Goal: Information Seeking & Learning: Learn about a topic

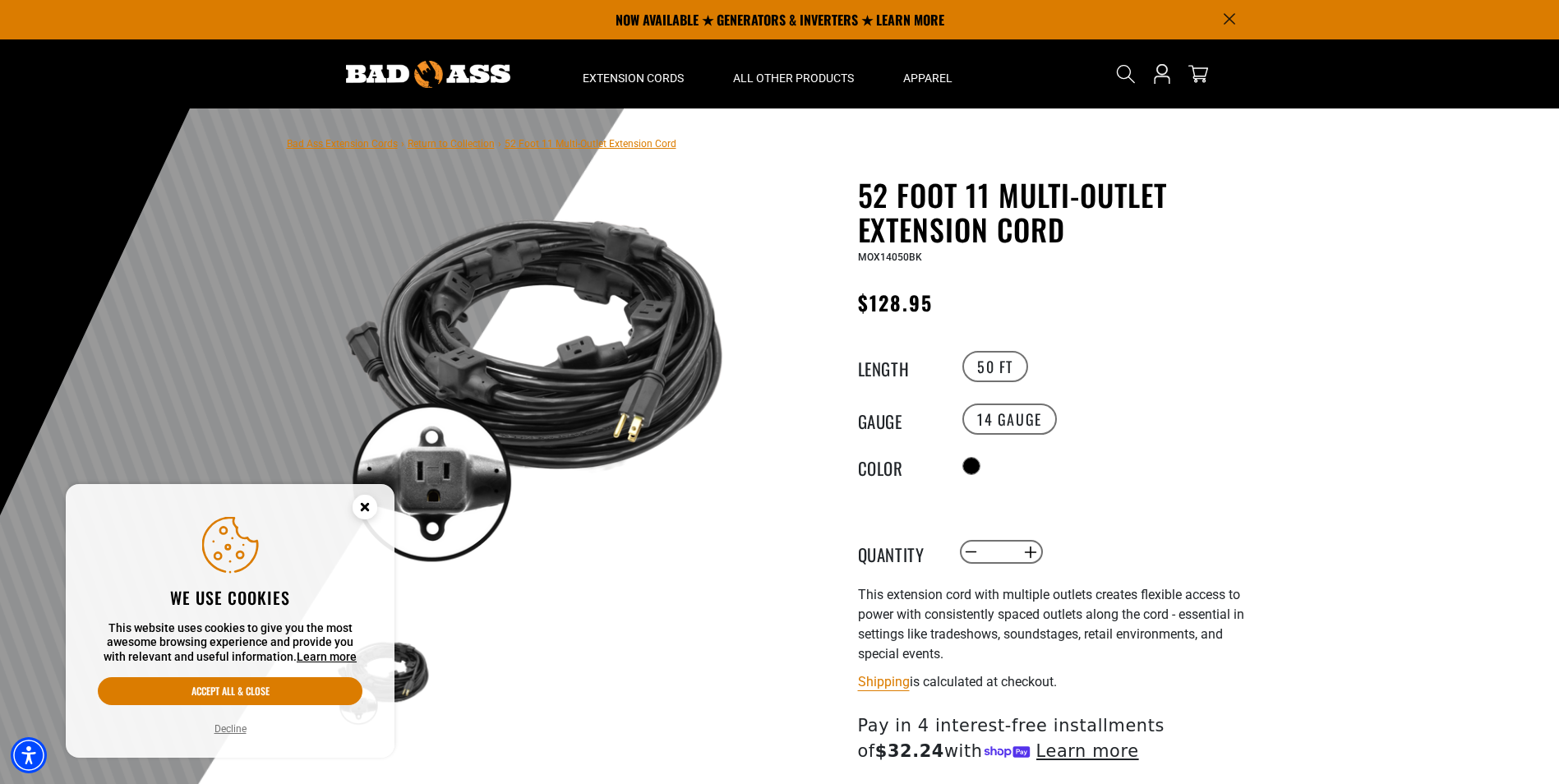
click at [370, 502] on circle "Close this option" at bounding box center [365, 507] width 25 height 25
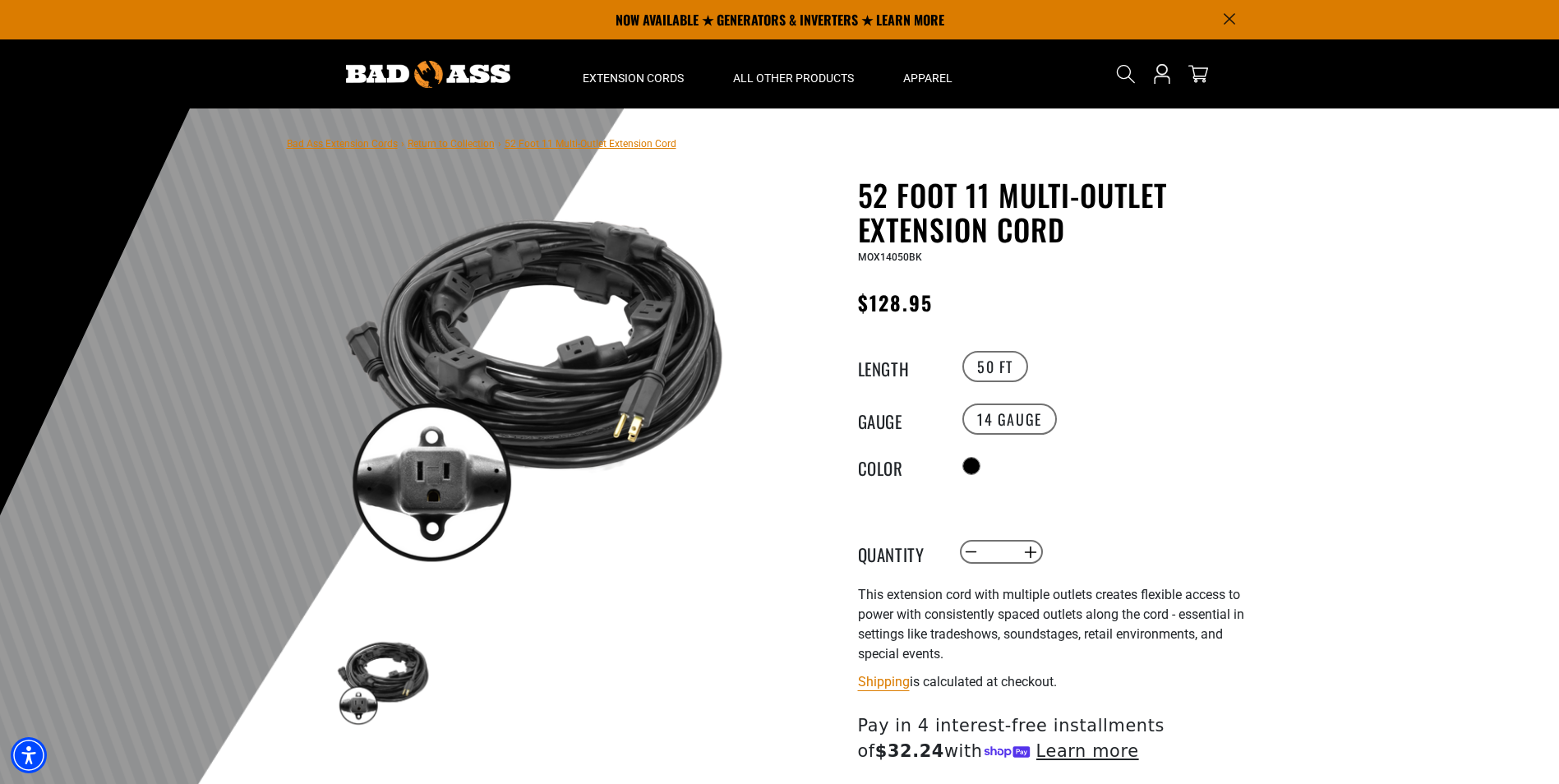
click at [499, 374] on img at bounding box center [533, 378] width 396 height 396
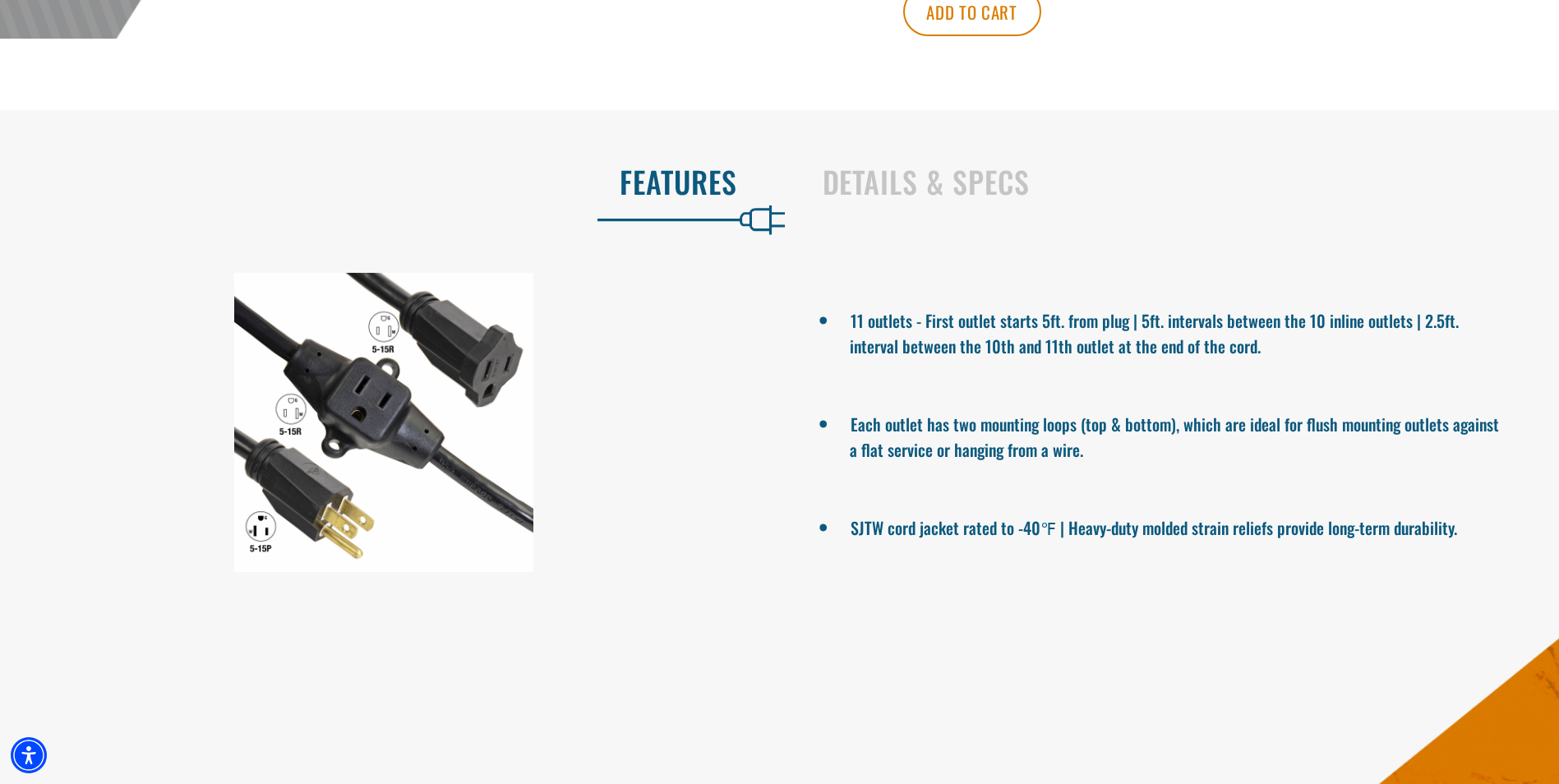
scroll to position [903, 0]
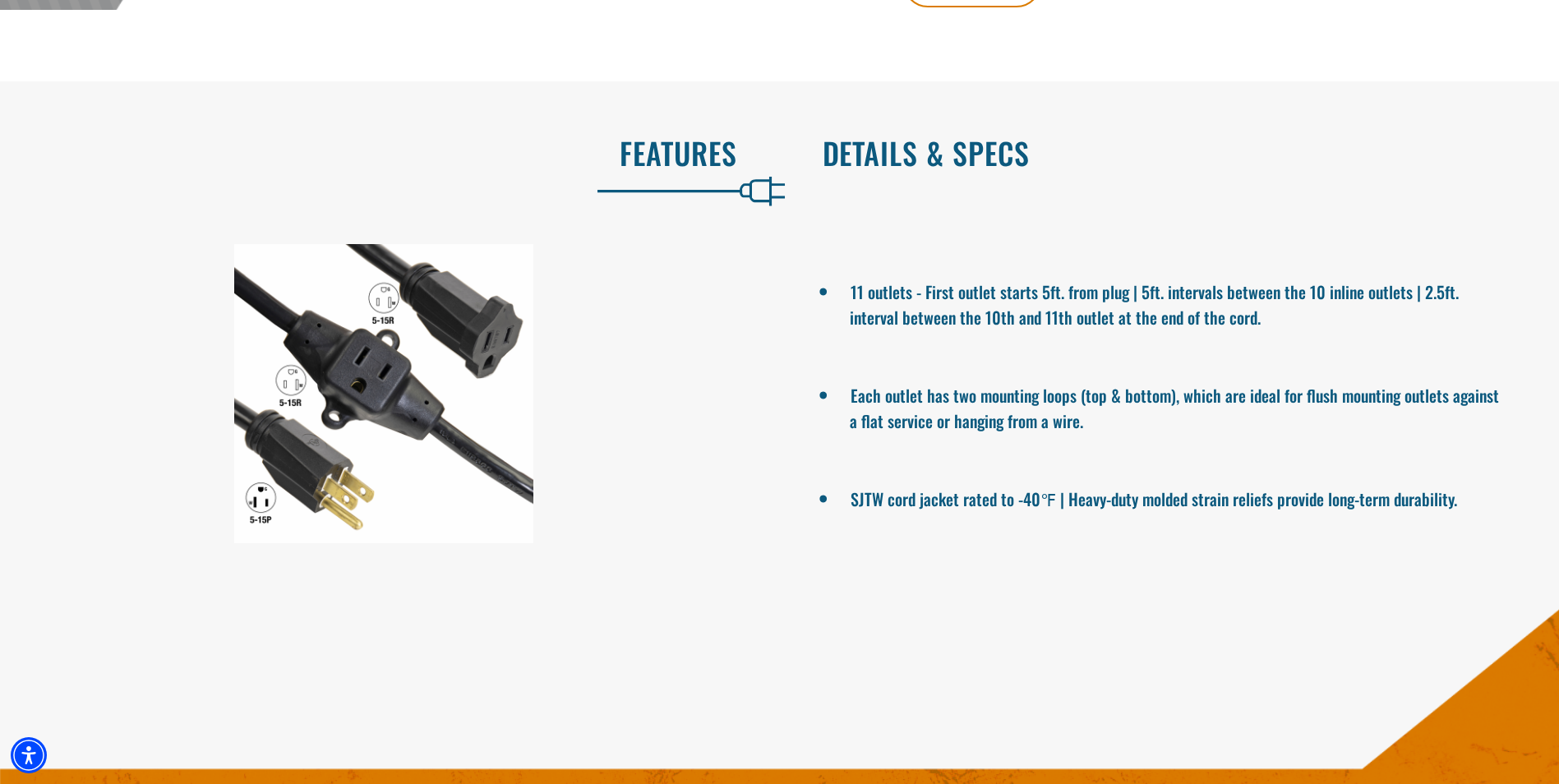
click at [998, 170] on h2 "Details & Specs" at bounding box center [1174, 153] width 703 height 34
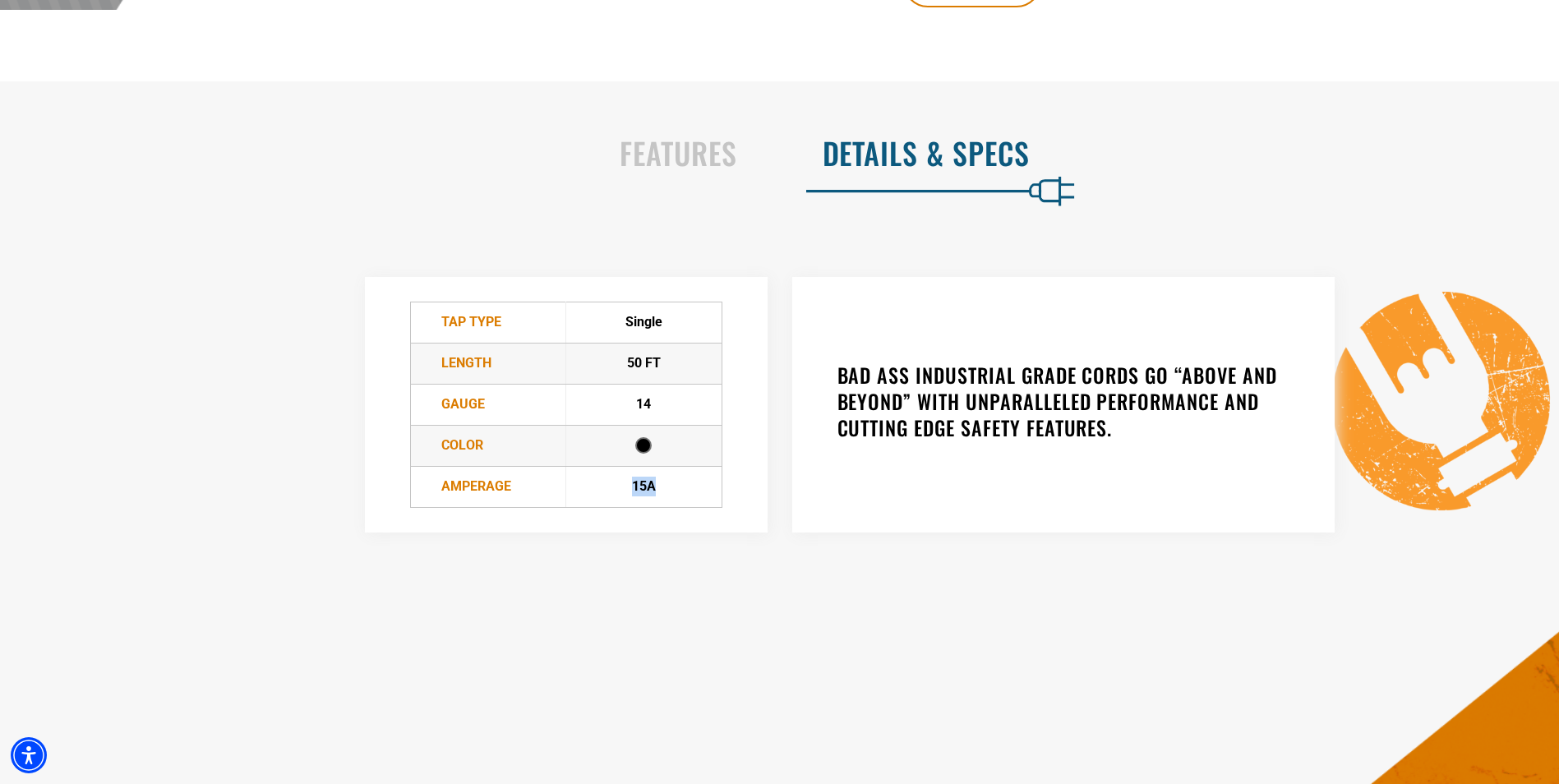
drag, startPoint x: 630, startPoint y: 486, endPoint x: 700, endPoint y: 486, distance: 70.0
click at [700, 486] on td "15A" at bounding box center [644, 486] width 156 height 41
drag, startPoint x: 700, startPoint y: 486, endPoint x: 859, endPoint y: 491, distance: 159.1
click at [859, 491] on div "BAD ASS INDUSTRIAL GRADE CORDS GO “ABOVE AND BEYOND” WITH UNPARALLELED PERFORMA…" at bounding box center [1063, 404] width 542 height 255
click at [699, 149] on h2 "Features" at bounding box center [385, 153] width 703 height 34
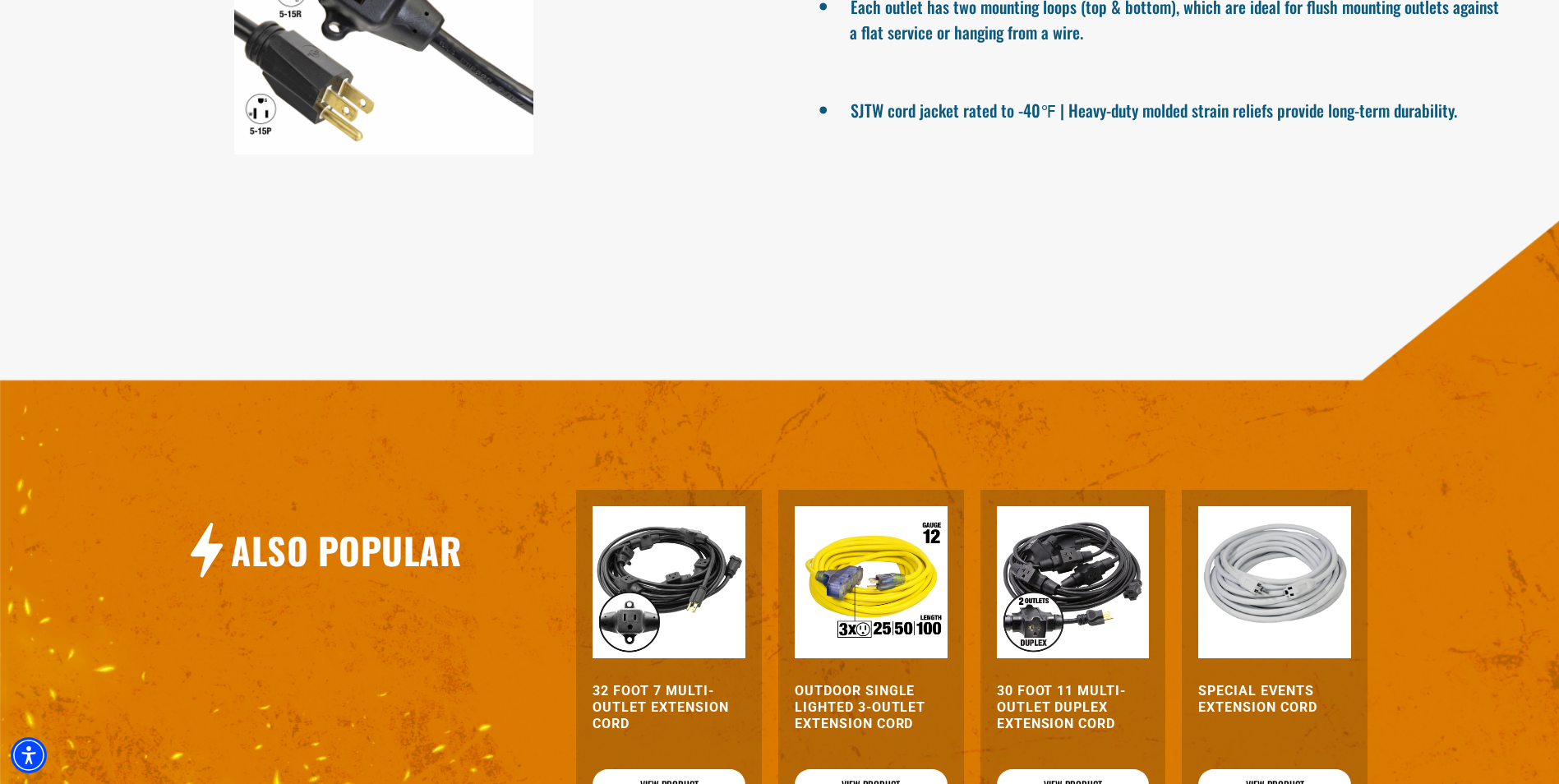
scroll to position [1561, 0]
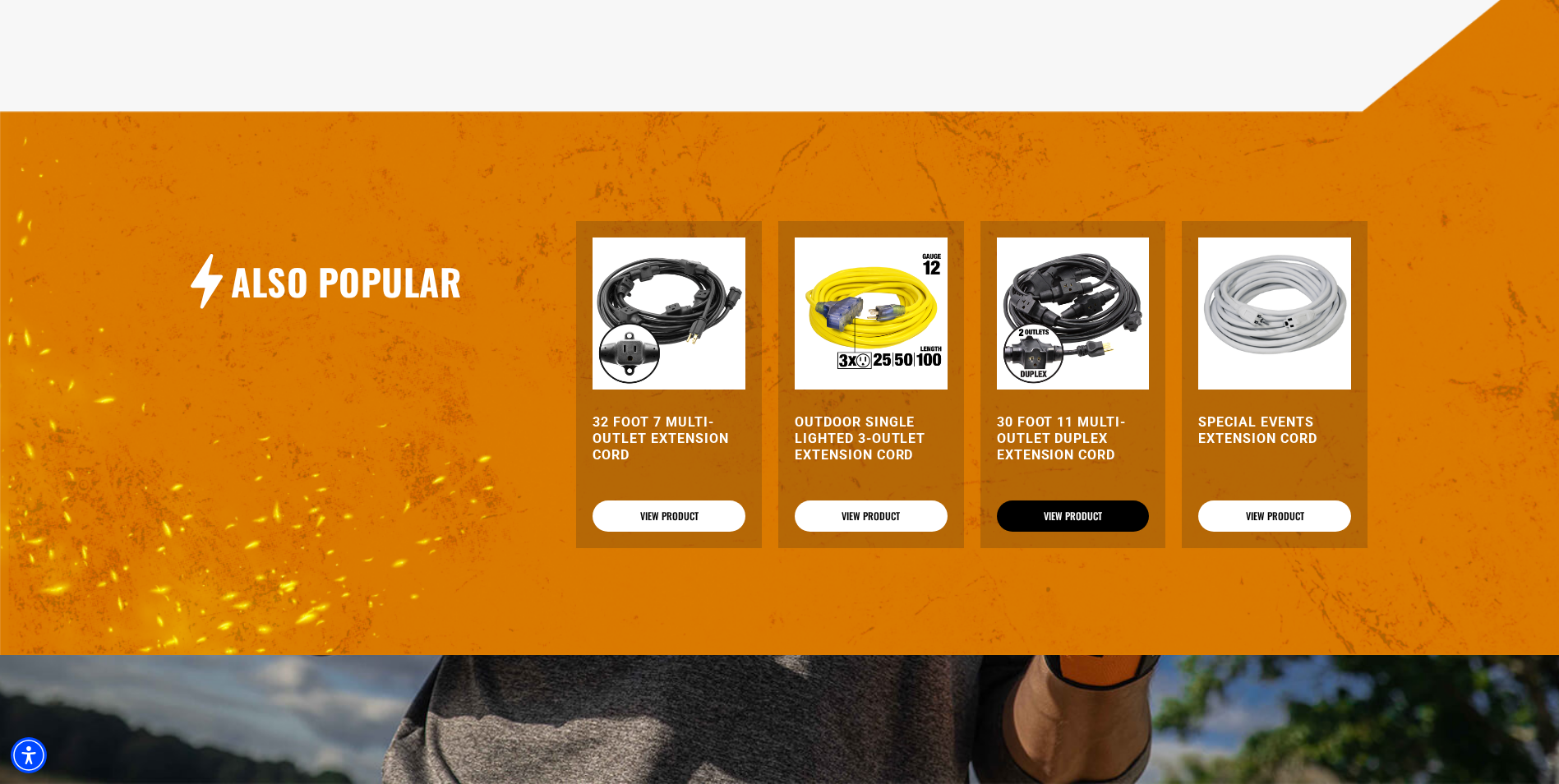
click at [1042, 507] on link "View Product" at bounding box center [1073, 516] width 153 height 32
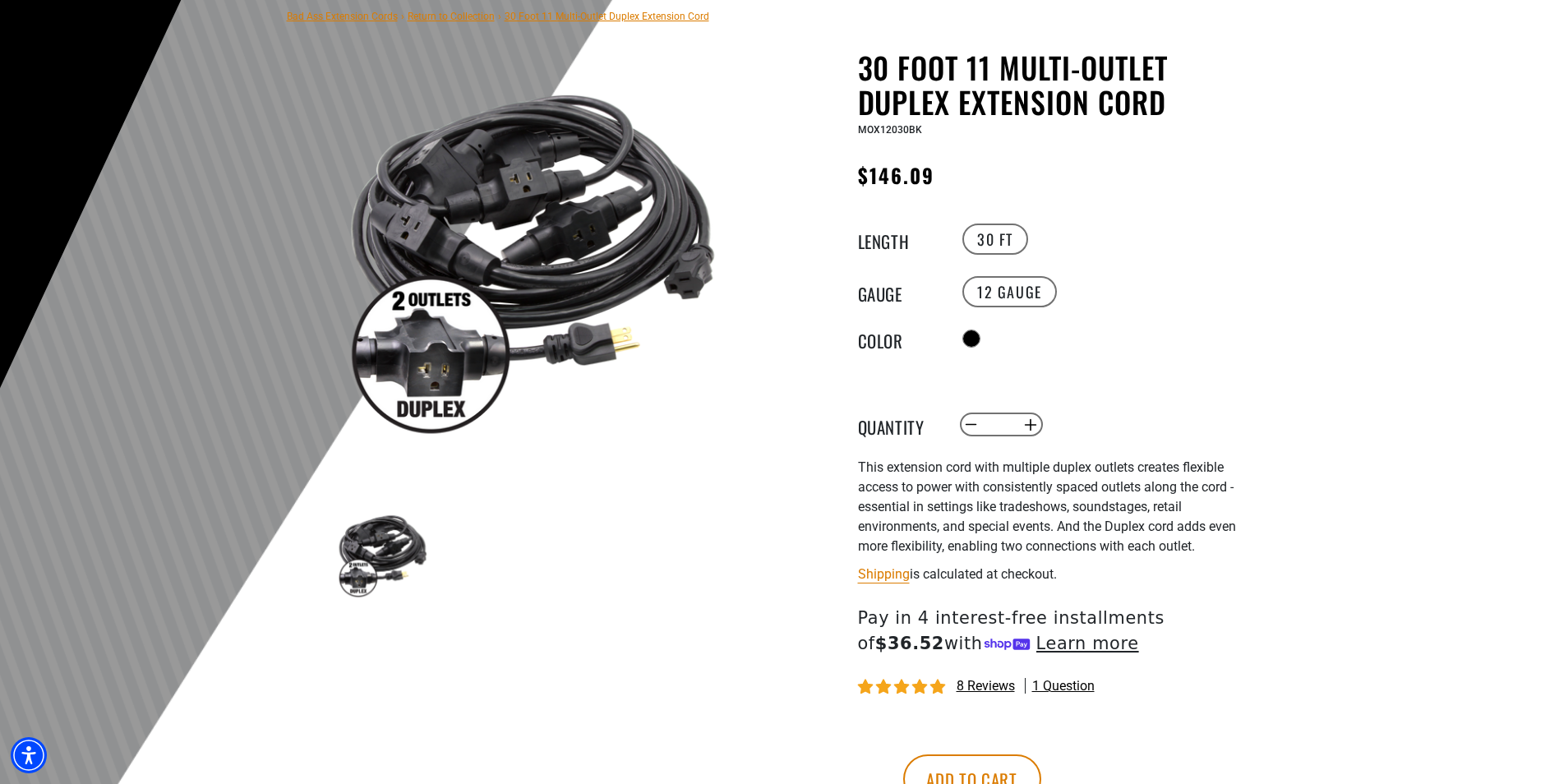
scroll to position [164, 0]
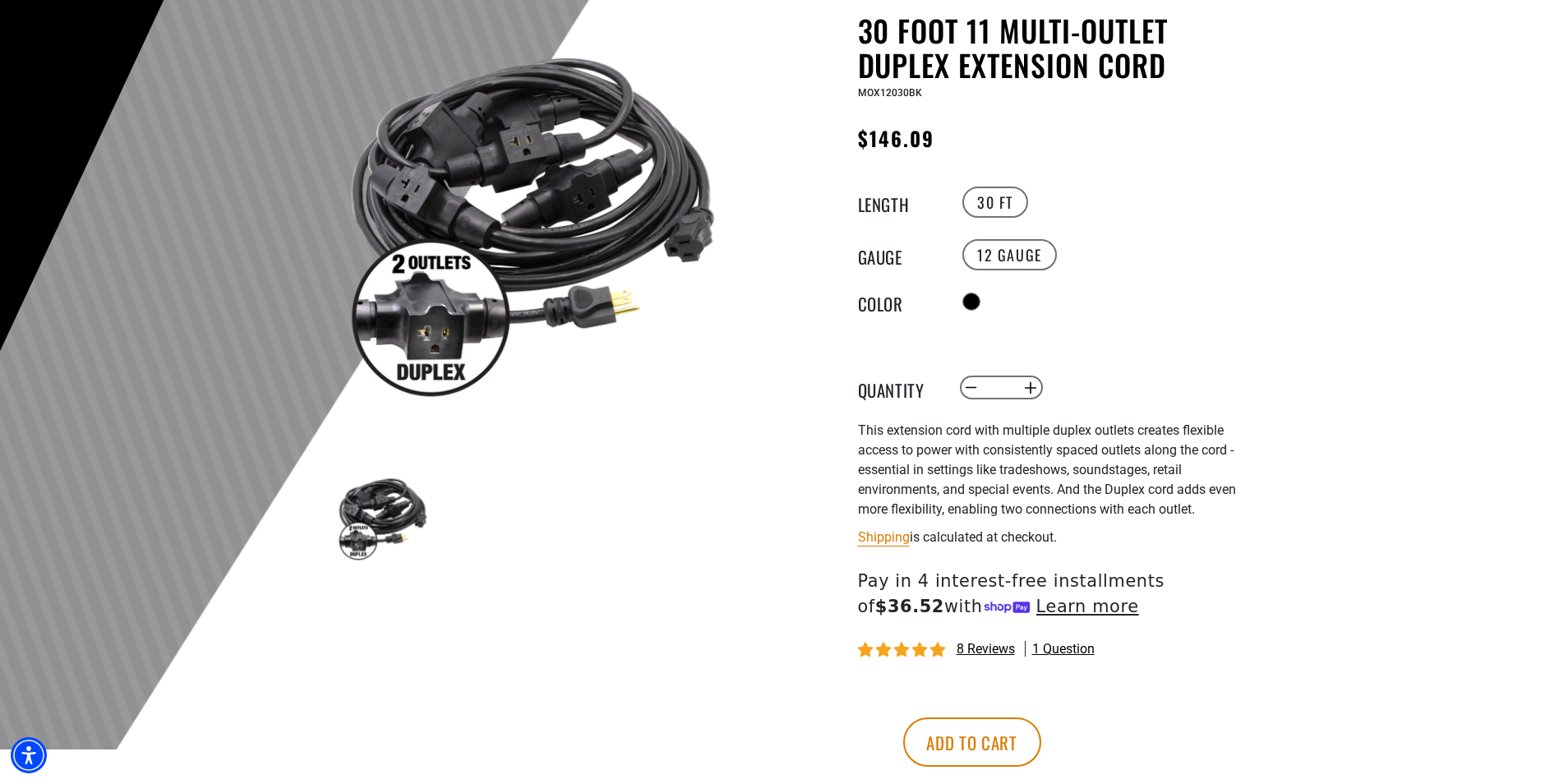
click at [416, 318] on img at bounding box center [533, 214] width 396 height 396
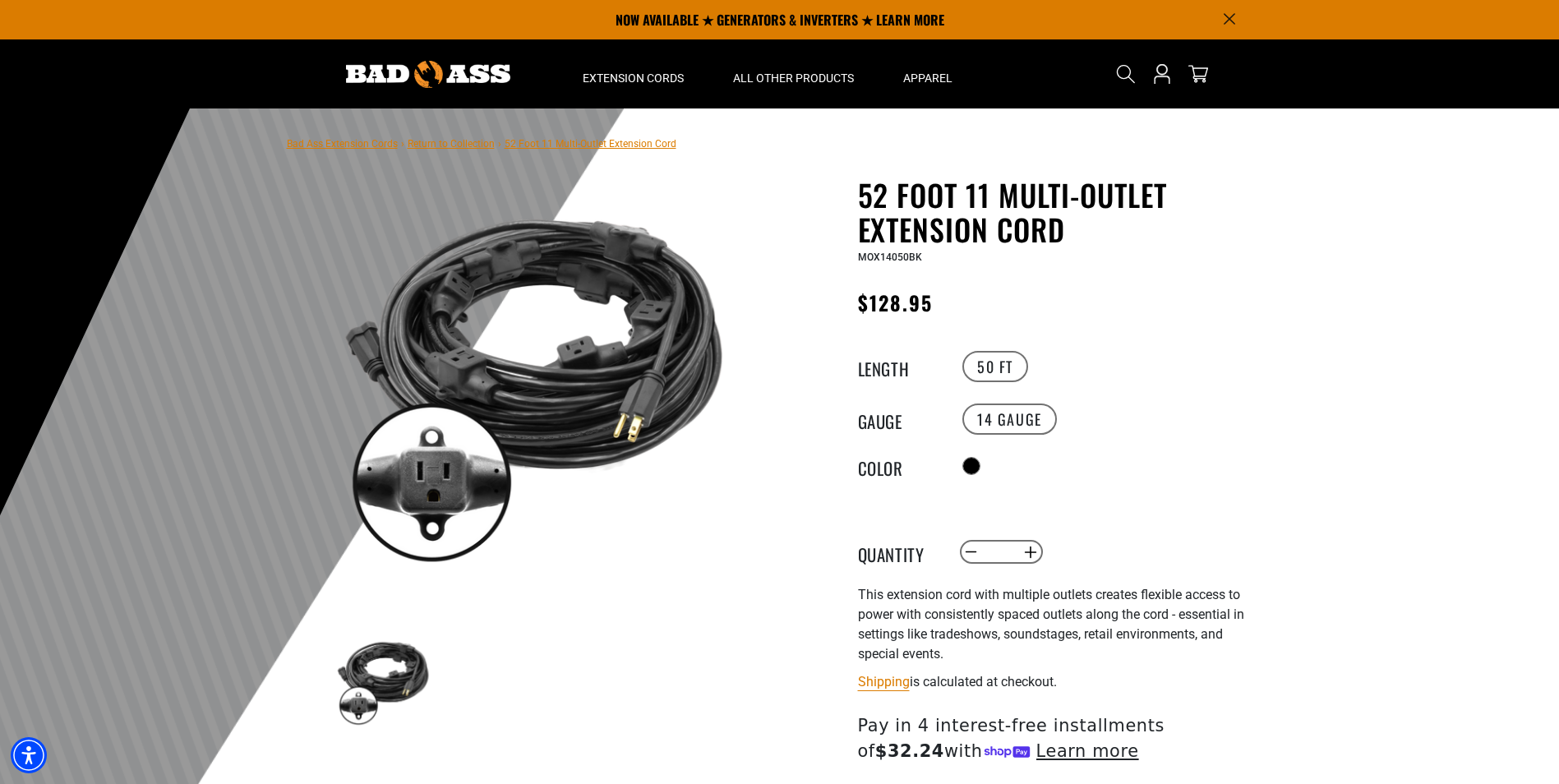
click at [1383, 453] on div at bounding box center [779, 511] width 1559 height 805
click at [1443, 327] on div at bounding box center [779, 511] width 1559 height 805
